Goal: Use online tool/utility: Utilize a website feature to perform a specific function

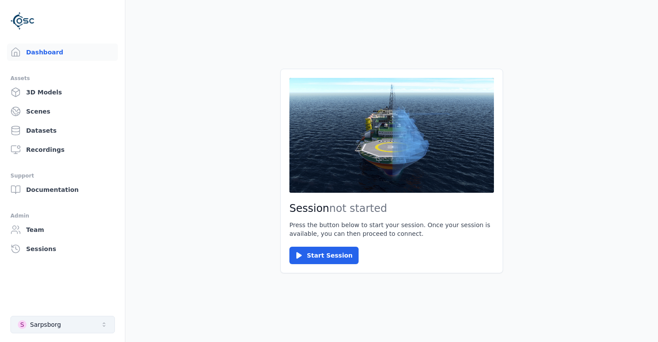
click at [111, 324] on button "S Sarpsborg" at bounding box center [62, 324] width 104 height 17
type input "***"
click at [75, 305] on div "Inova+ Montemor" at bounding box center [55, 305] width 55 height 9
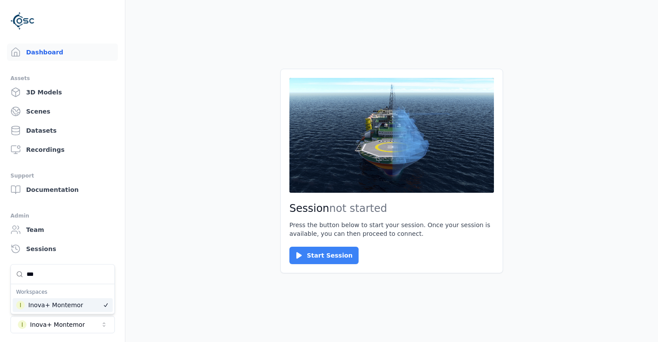
click at [303, 258] on icon at bounding box center [299, 255] width 9 height 9
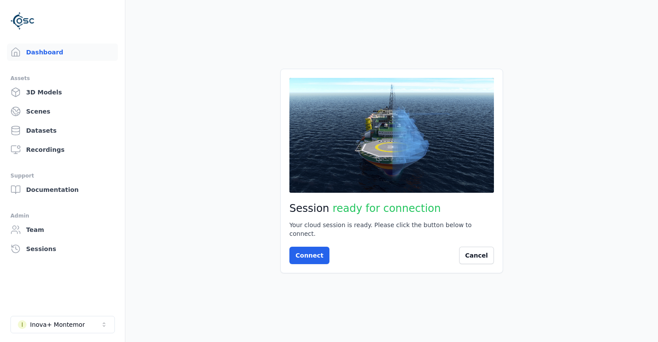
click at [303, 258] on button "Connect" at bounding box center [310, 255] width 40 height 17
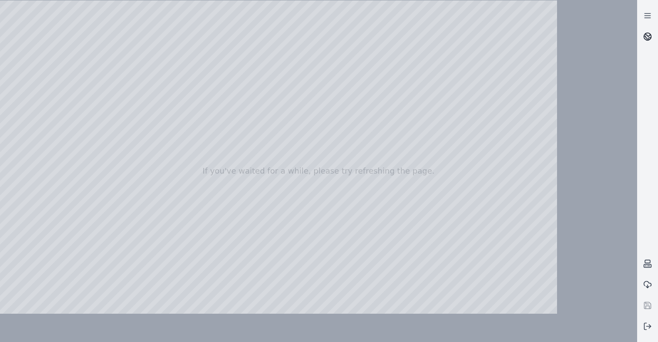
click at [650, 37] on icon at bounding box center [647, 36] width 9 height 9
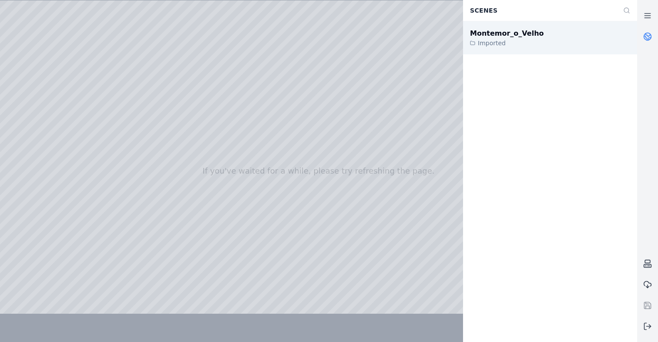
click at [543, 30] on div "Montemor_o_Velho Imported" at bounding box center [550, 37] width 174 height 33
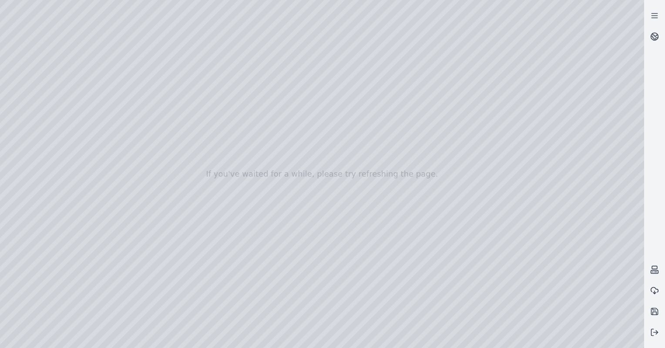
drag, startPoint x: 218, startPoint y: 237, endPoint x: 218, endPoint y: 265, distance: 27.9
click at [218, 265] on div at bounding box center [322, 174] width 644 height 348
drag, startPoint x: 301, startPoint y: 224, endPoint x: 297, endPoint y: 247, distance: 23.3
drag, startPoint x: 297, startPoint y: 247, endPoint x: 296, endPoint y: 264, distance: 17.1
click at [296, 264] on div at bounding box center [322, 174] width 644 height 348
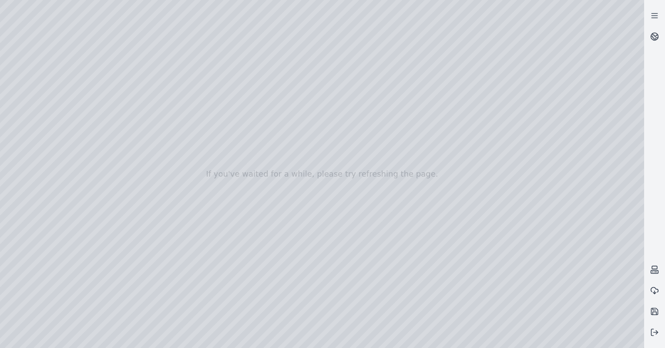
click at [34, 92] on div at bounding box center [322, 174] width 644 height 348
click at [27, 78] on div at bounding box center [322, 174] width 644 height 348
click at [27, 77] on div at bounding box center [322, 174] width 644 height 348
click at [31, 108] on div at bounding box center [322, 174] width 644 height 348
click at [30, 101] on div at bounding box center [322, 174] width 644 height 348
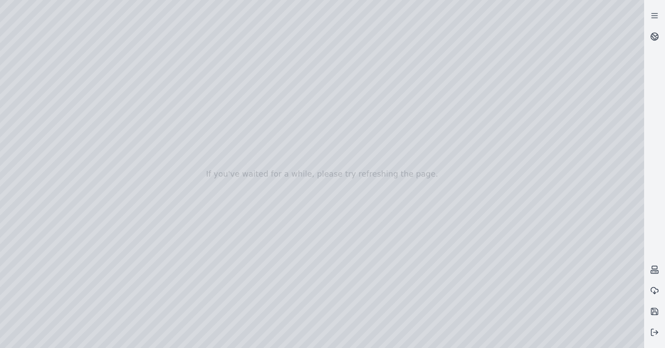
click at [37, 103] on div at bounding box center [322, 174] width 644 height 348
click at [158, 164] on div at bounding box center [322, 174] width 644 height 348
click at [159, 150] on div at bounding box center [322, 174] width 644 height 348
click at [71, 24] on div at bounding box center [322, 174] width 644 height 348
drag, startPoint x: 307, startPoint y: 205, endPoint x: 322, endPoint y: 165, distance: 43.0
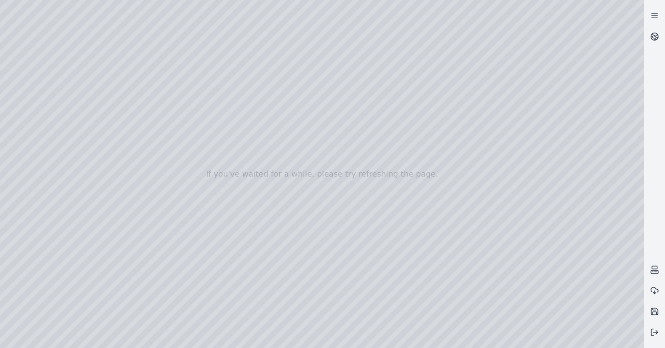
click at [322, 165] on div at bounding box center [322, 174] width 644 height 348
drag, startPoint x: 321, startPoint y: 218, endPoint x: 344, endPoint y: 205, distance: 25.7
click at [463, 214] on div at bounding box center [322, 174] width 644 height 348
drag, startPoint x: 463, startPoint y: 214, endPoint x: 414, endPoint y: 219, distance: 49.5
click at [414, 219] on div at bounding box center [322, 174] width 644 height 348
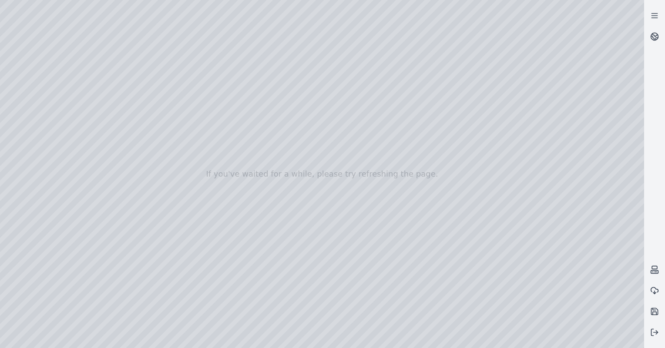
drag, startPoint x: 414, startPoint y: 219, endPoint x: 376, endPoint y: 226, distance: 38.4
click at [376, 226] on div at bounding box center [322, 174] width 644 height 348
click at [515, 239] on div at bounding box center [322, 174] width 644 height 348
